Goal: Browse casually

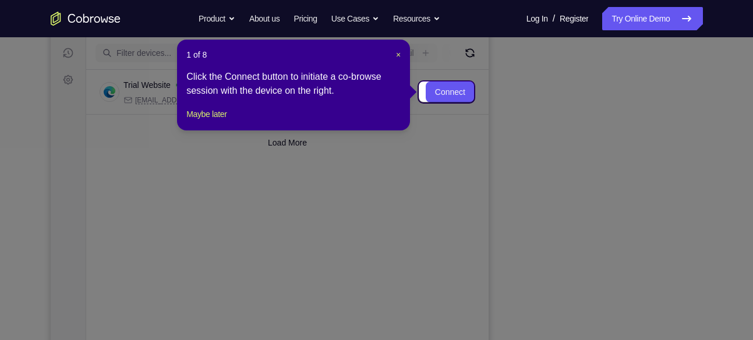
scroll to position [143, 0]
click at [207, 121] on button "Maybe later" at bounding box center [206, 114] width 40 height 14
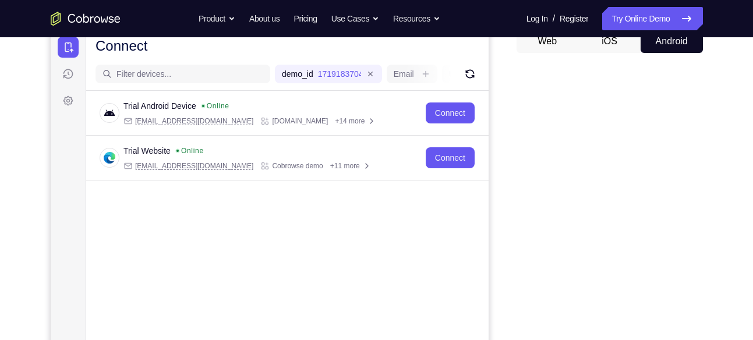
scroll to position [122, 0]
click at [609, 44] on button "iOS" at bounding box center [610, 40] width 62 height 23
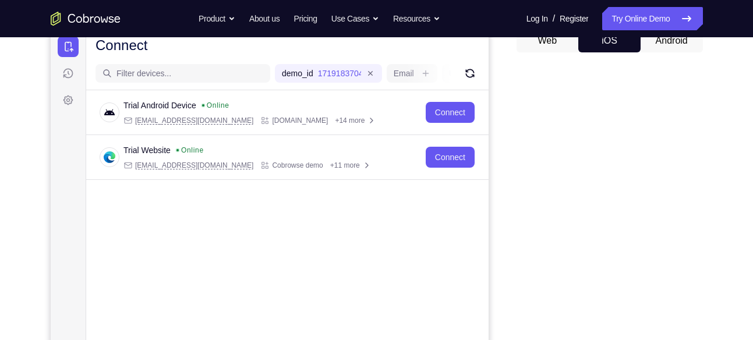
click at [658, 43] on button "Android" at bounding box center [672, 40] width 62 height 23
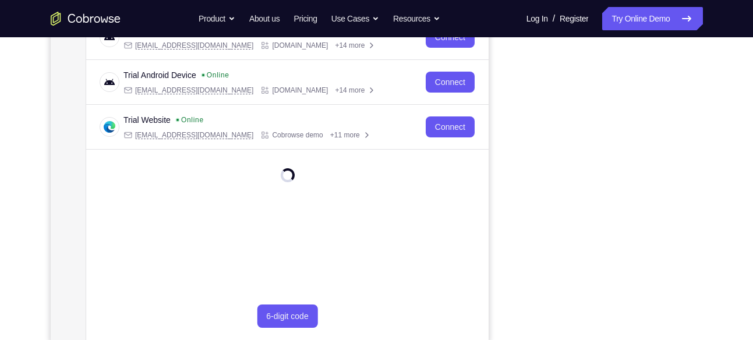
scroll to position [198, 0]
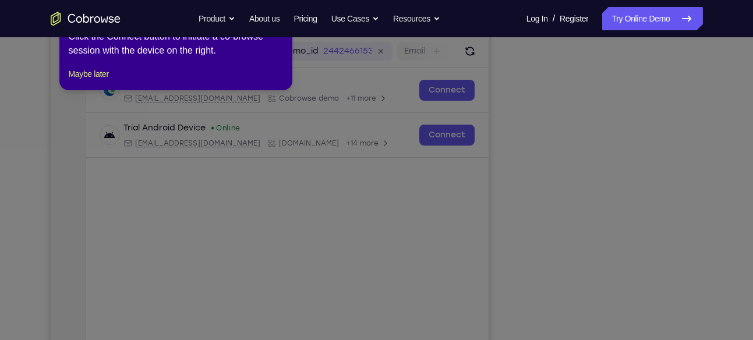
scroll to position [145, 0]
click at [91, 82] on button "Maybe later" at bounding box center [89, 75] width 40 height 14
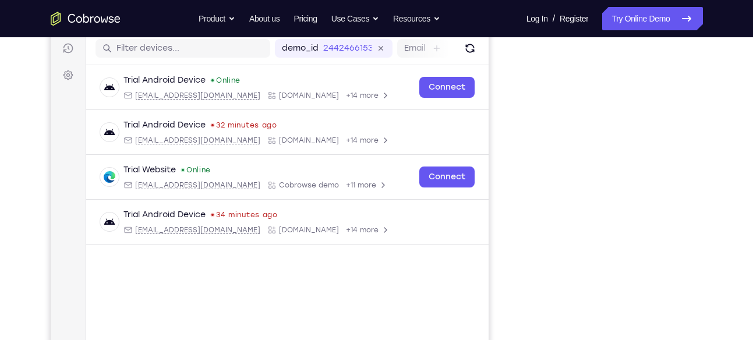
scroll to position [143, 0]
